Goal: Task Accomplishment & Management: Use online tool/utility

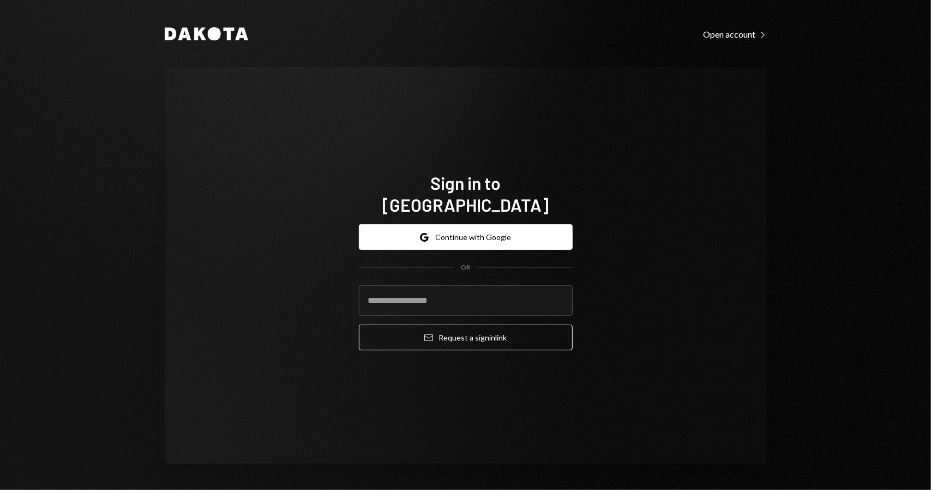
click at [696, 160] on div "Sign in to [GEOGRAPHIC_DATA] Google Continue with Google OR Email Request a sig…" at bounding box center [466, 265] width 602 height 397
click at [465, 294] on input "email" at bounding box center [466, 300] width 214 height 31
type input "**********"
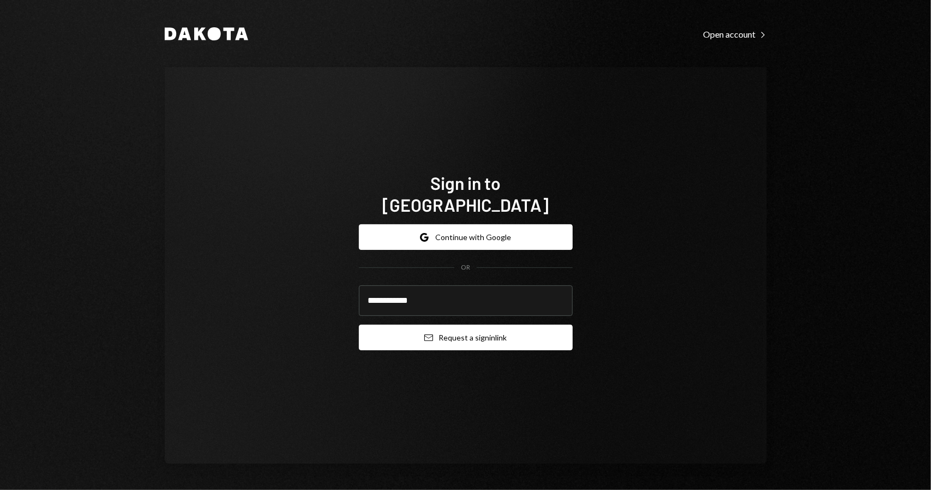
click at [484, 325] on button "Email Request a sign in link" at bounding box center [466, 338] width 214 height 26
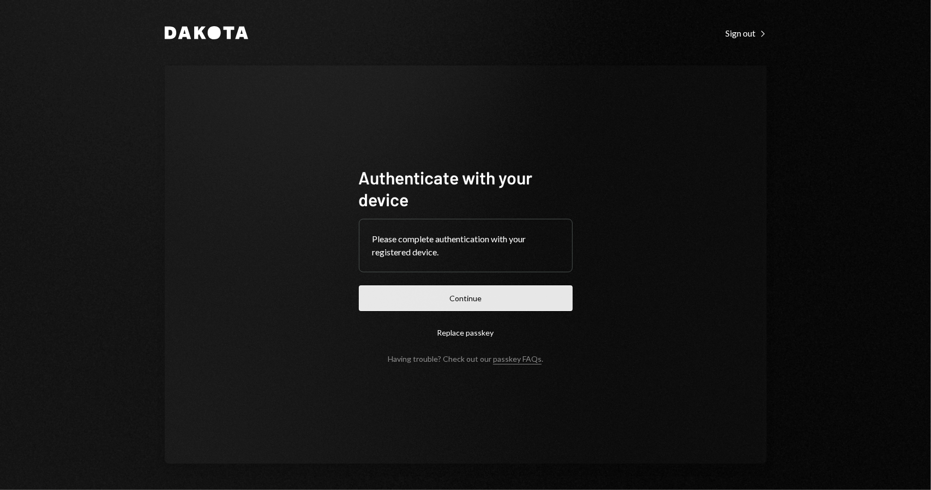
click at [474, 305] on button "Continue" at bounding box center [466, 298] width 214 height 26
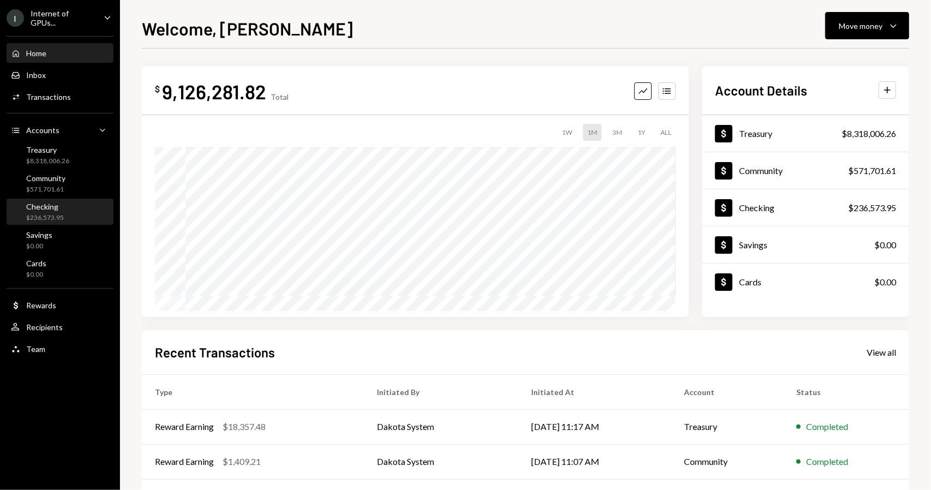
click at [59, 211] on div "Checking $236,573.95" at bounding box center [45, 212] width 38 height 21
